Goal: Information Seeking & Learning: Learn about a topic

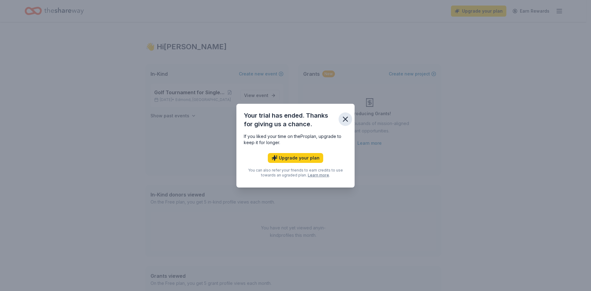
click at [346, 118] on icon "button" at bounding box center [345, 119] width 4 height 4
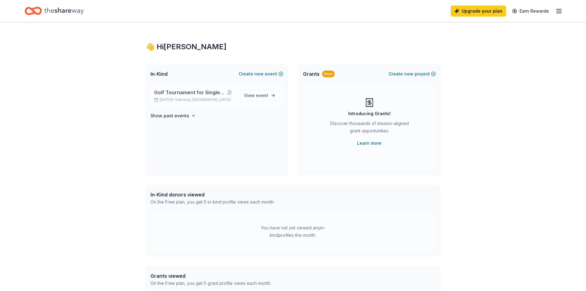
click at [181, 92] on span "Golf Tournament for Single Moms" at bounding box center [189, 92] width 70 height 7
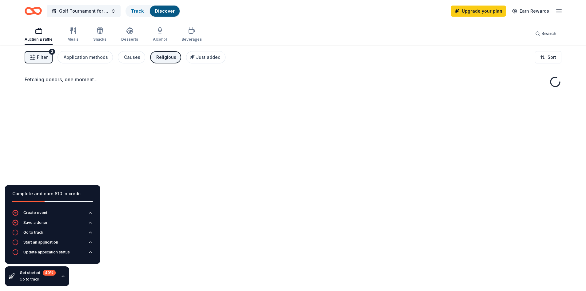
click at [156, 177] on div "Fetching donors, one moment..." at bounding box center [293, 190] width 586 height 291
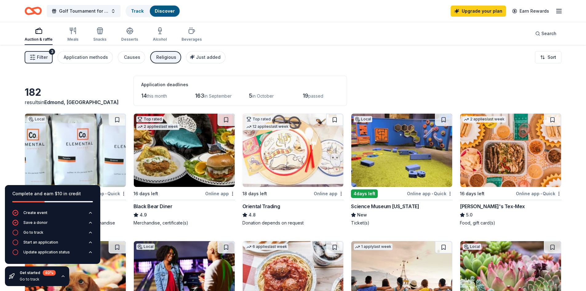
click at [419, 77] on div "182 results in [GEOGRAPHIC_DATA], [GEOGRAPHIC_DATA] Application deadlines 14 th…" at bounding box center [293, 91] width 537 height 30
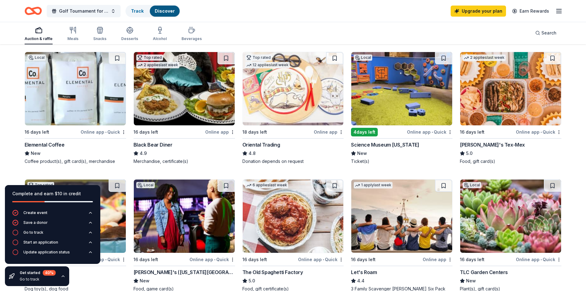
scroll to position [185, 0]
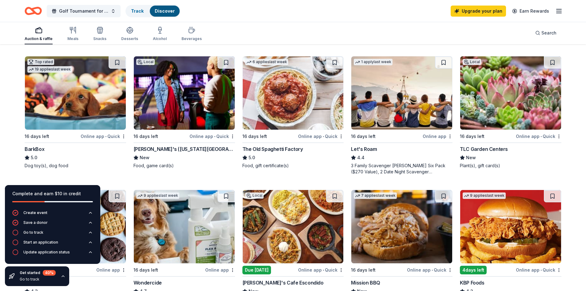
click at [62, 276] on icon "button" at bounding box center [63, 276] width 5 height 5
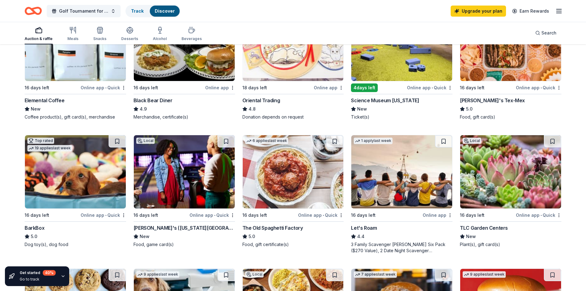
scroll to position [108, 0]
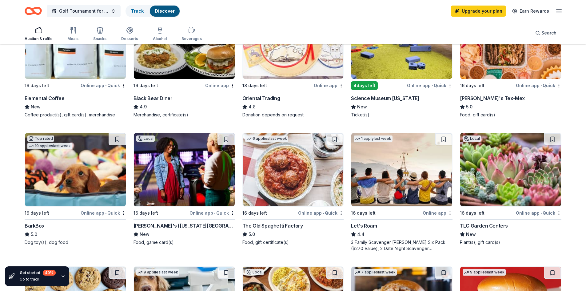
click at [314, 32] on div "Auction & raffle Meals Snacks Desserts Alcohol Beverages Search" at bounding box center [293, 33] width 537 height 23
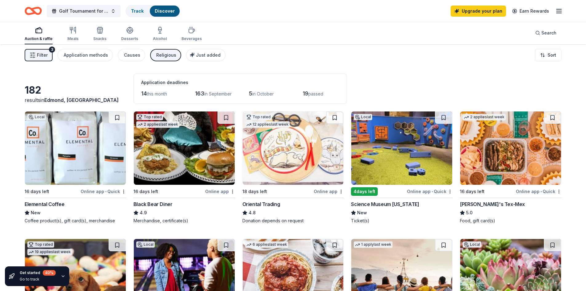
scroll to position [0, 0]
